Goal: Navigation & Orientation: Understand site structure

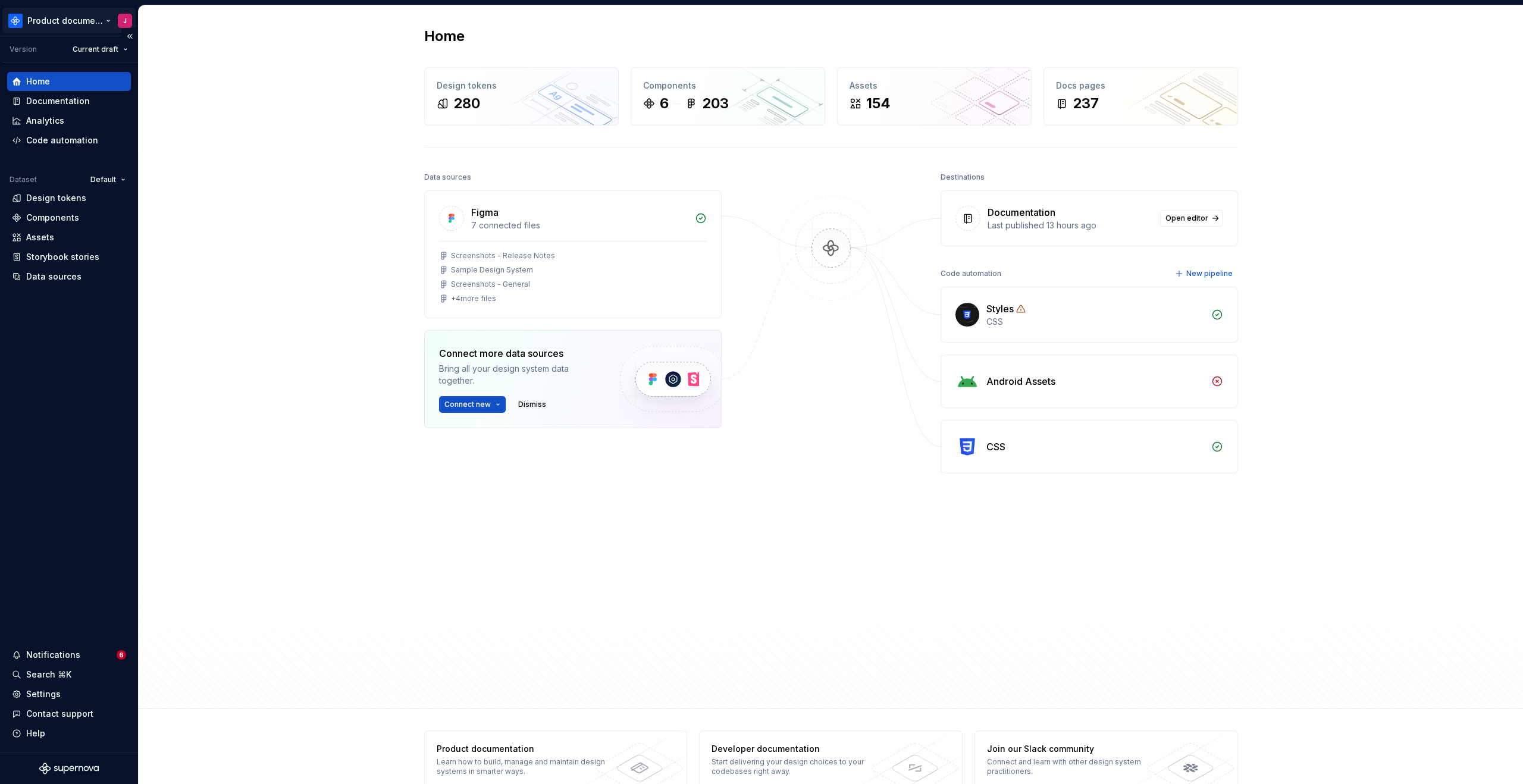
click at [92, 22] on html "Product documentation J Version Current draft Home Documentation Analytics Code…" at bounding box center [762, 392] width 1523 height 784
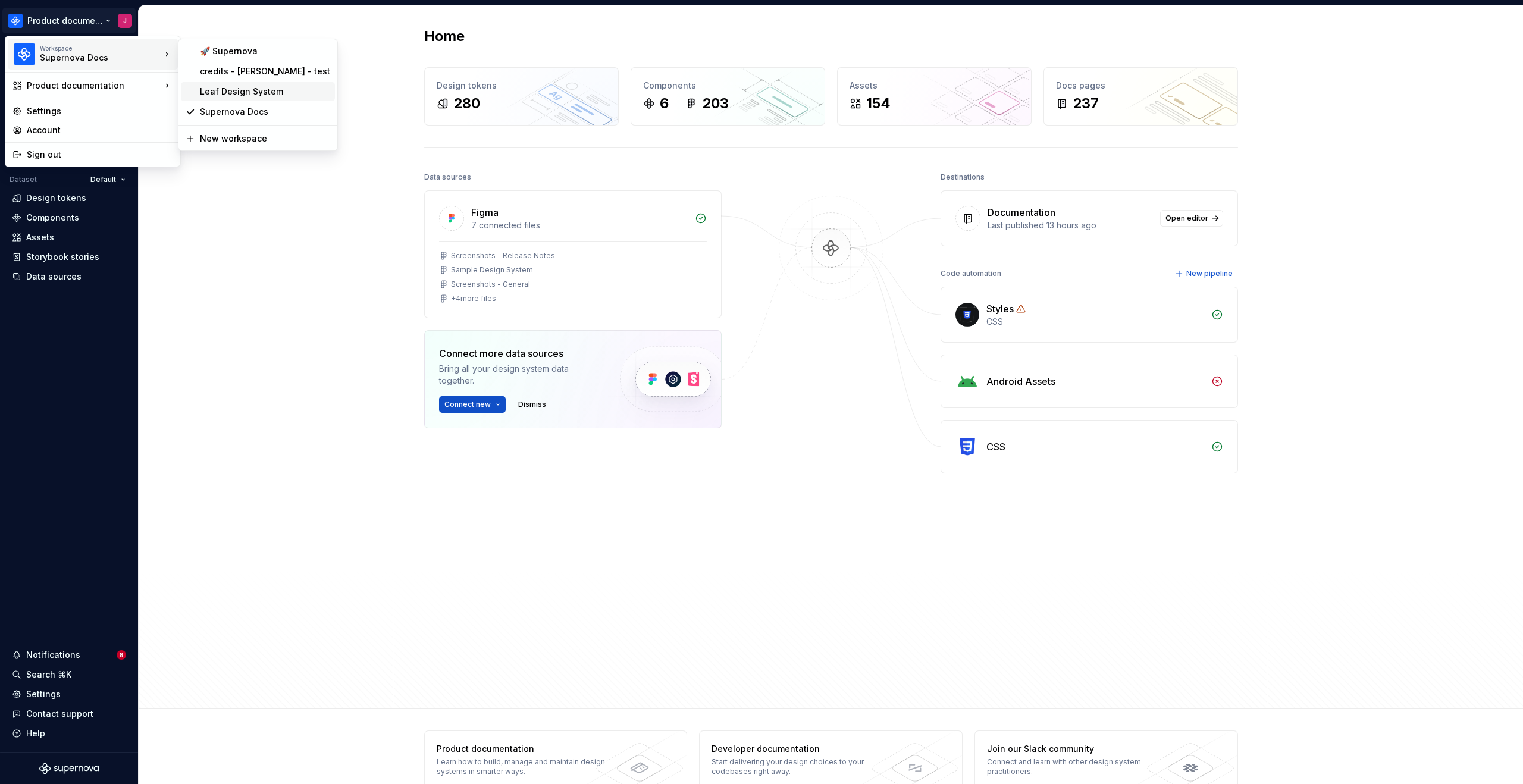
click at [282, 83] on div "Leaf Design System" at bounding box center [257, 91] width 154 height 19
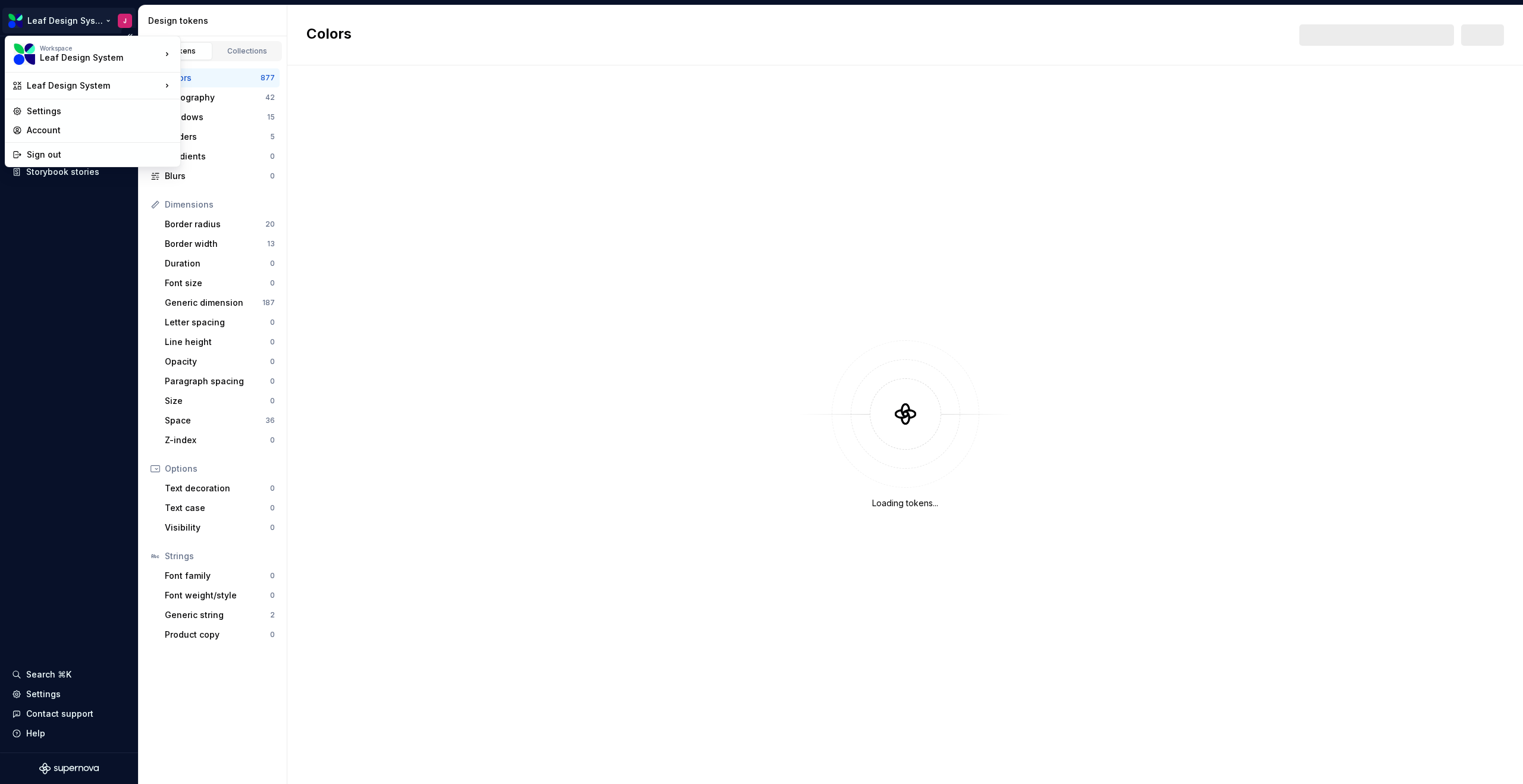
click at [55, 16] on html "Leaf Design System J Documentation Dataset Evernorth Design tokens Components A…" at bounding box center [762, 392] width 1523 height 784
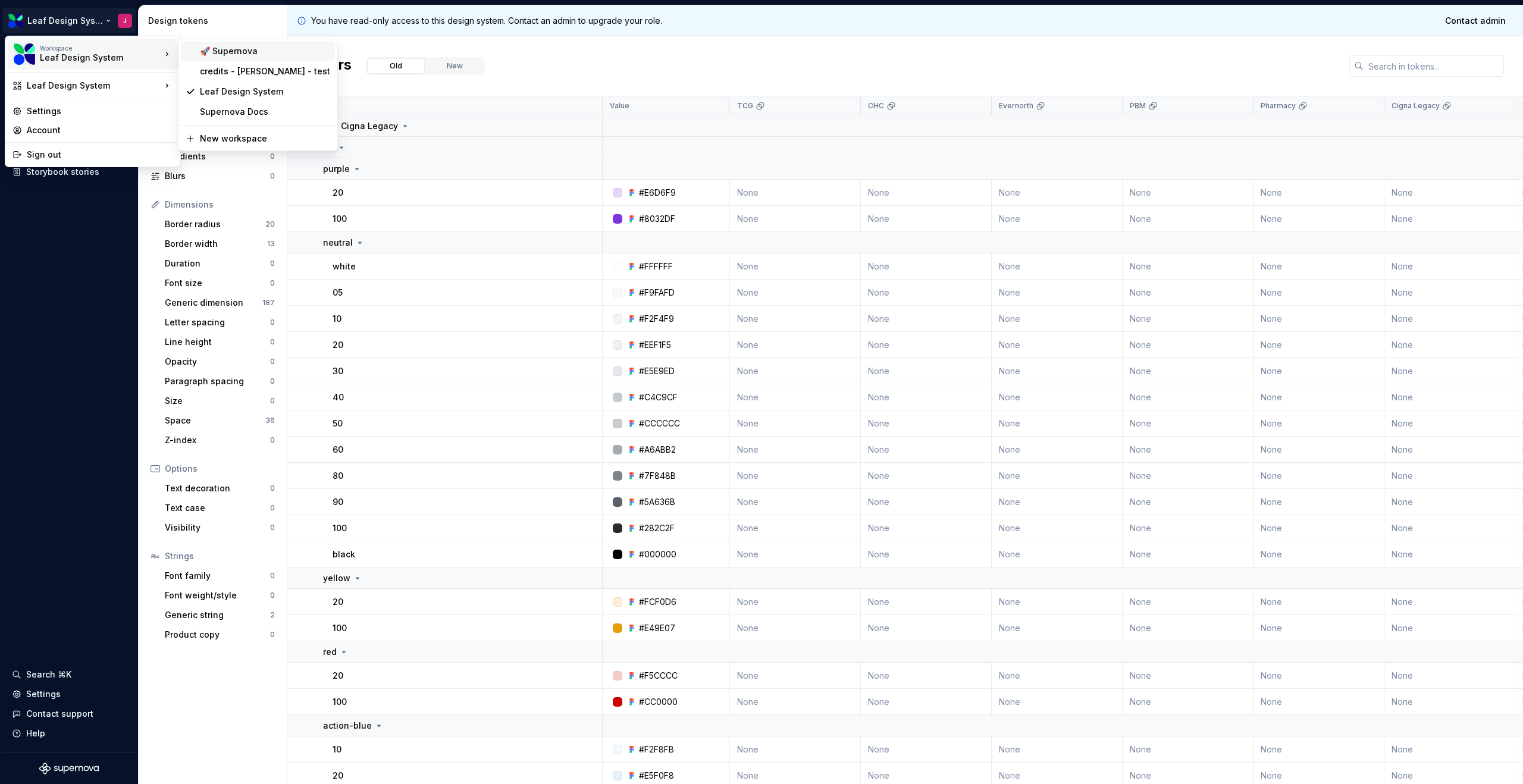
click at [221, 56] on div "🚀 Supernova" at bounding box center [265, 51] width 130 height 12
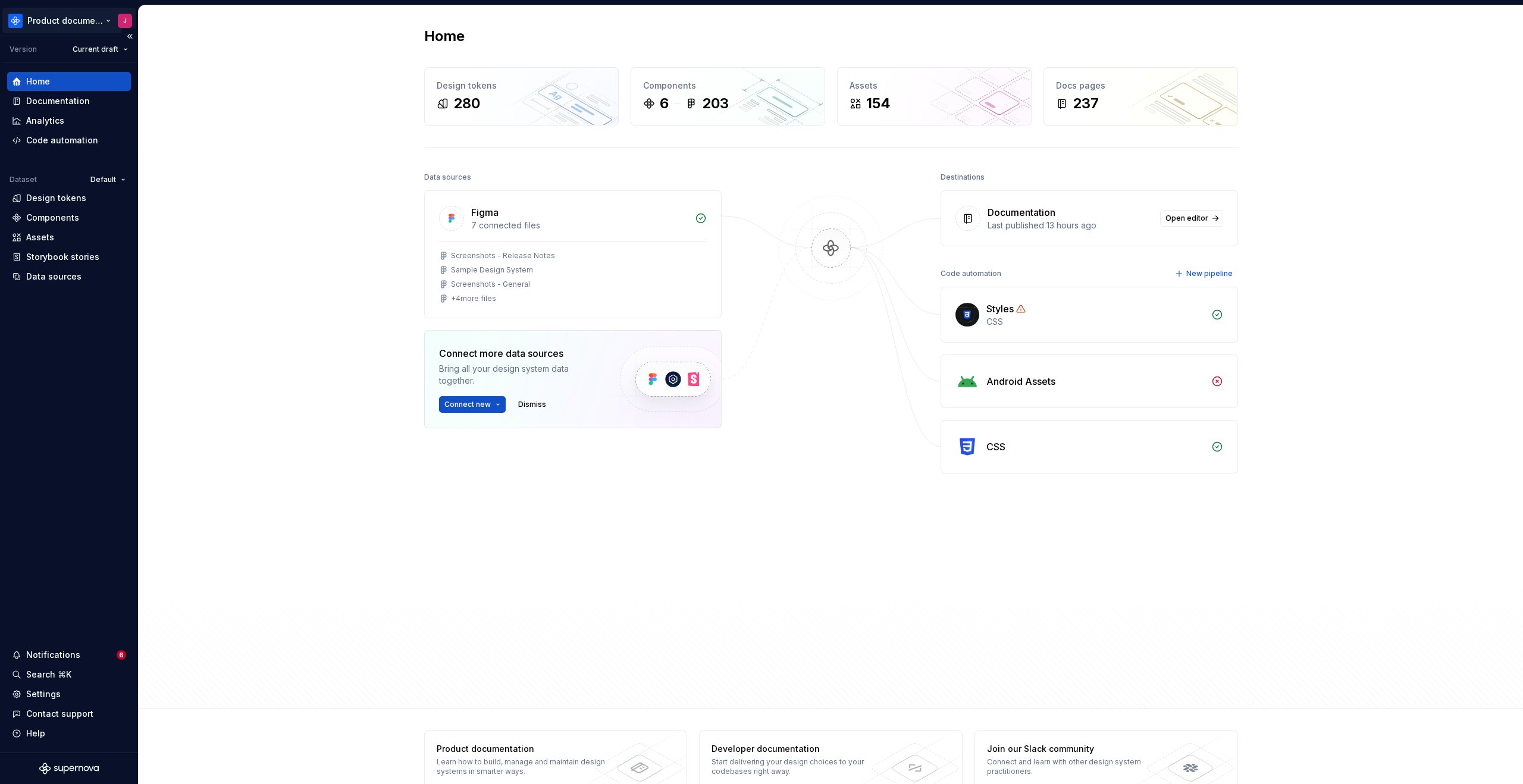
click at [83, 19] on html "Product documentation J Version Current draft Home Documentation Analytics Code…" at bounding box center [762, 392] width 1523 height 784
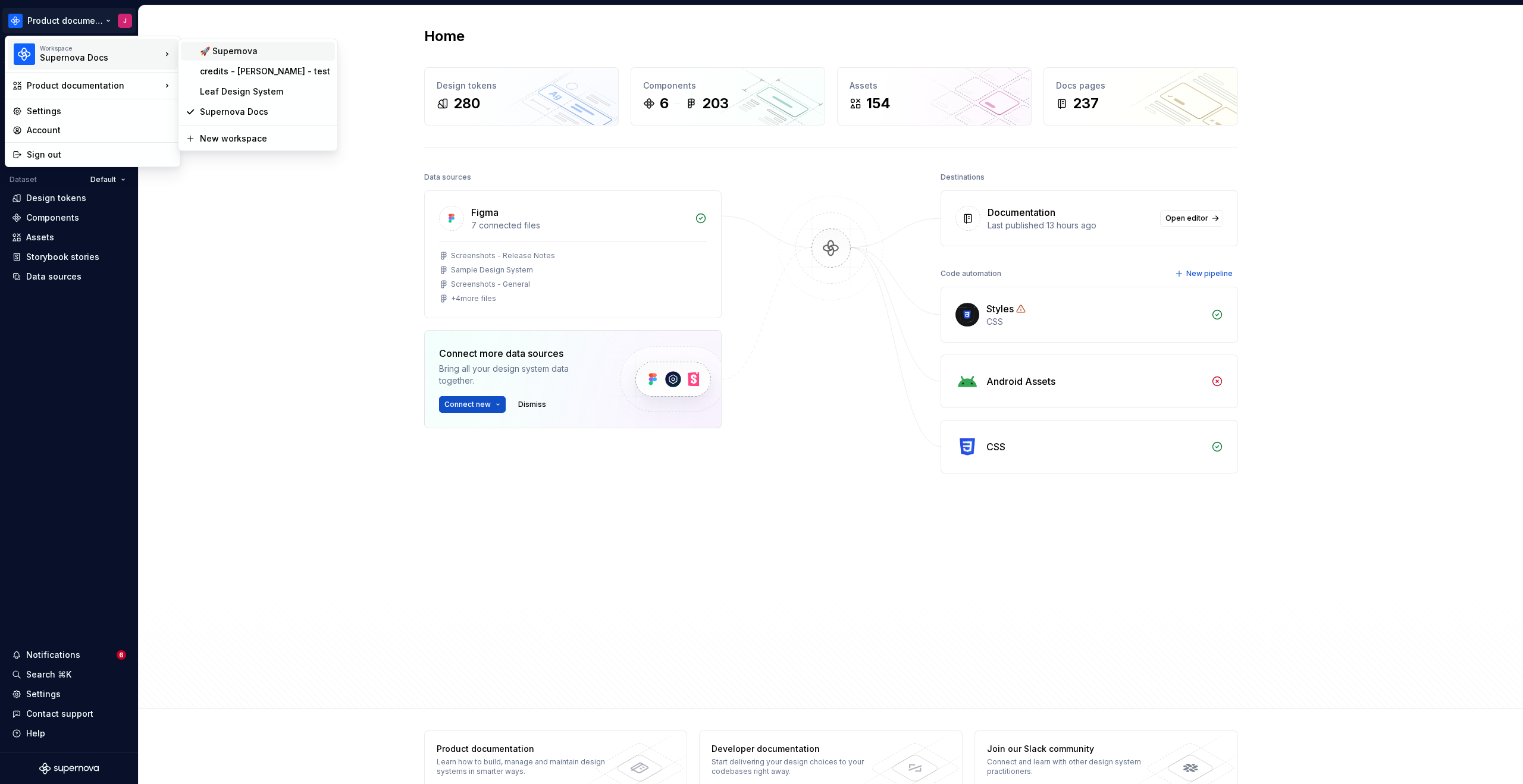
click at [270, 48] on div "🚀 Supernova" at bounding box center [265, 51] width 130 height 12
